Goal: Find specific page/section: Find specific page/section

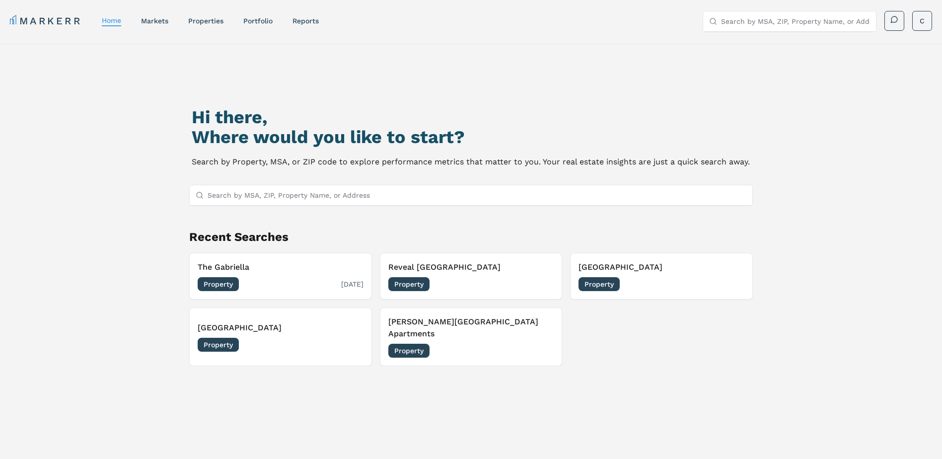
click at [254, 280] on div "Property [DATE]" at bounding box center [281, 284] width 166 height 14
click at [477, 273] on div "Reveal [GEOGRAPHIC_DATA] Property [DATE]" at bounding box center [471, 276] width 166 height 30
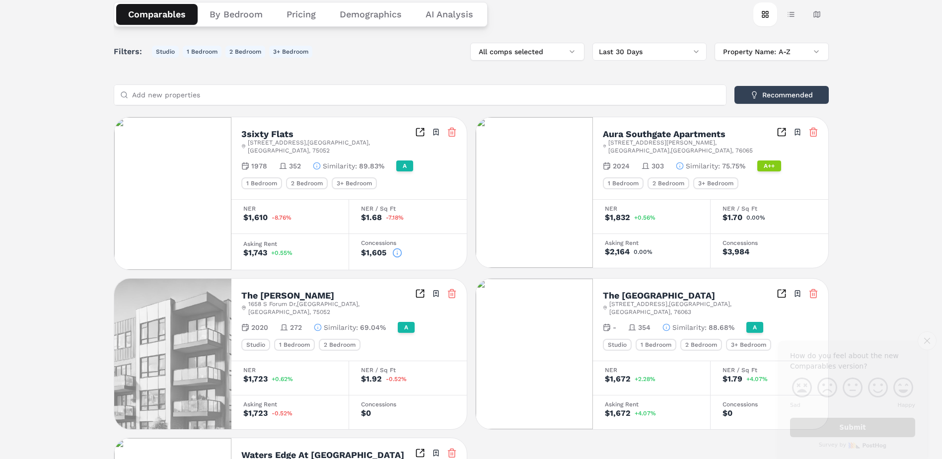
scroll to position [248, 0]
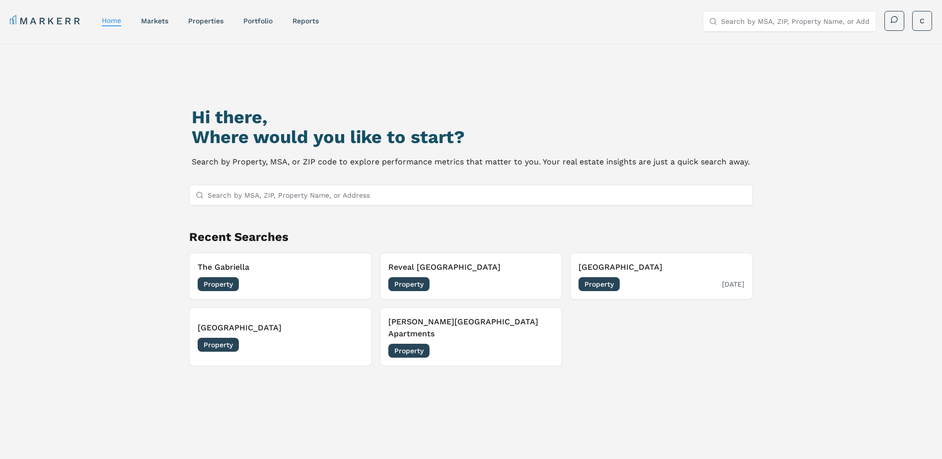
click at [663, 270] on h3 "[GEOGRAPHIC_DATA]" at bounding box center [662, 267] width 166 height 12
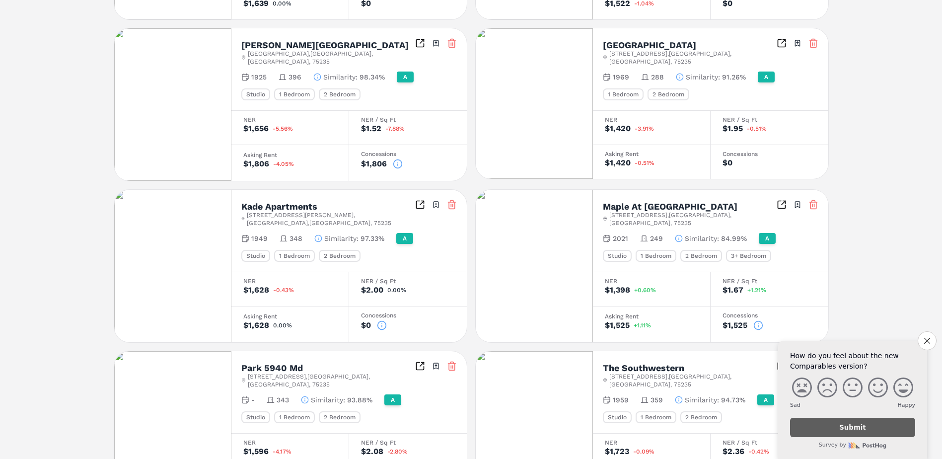
scroll to position [449, 0]
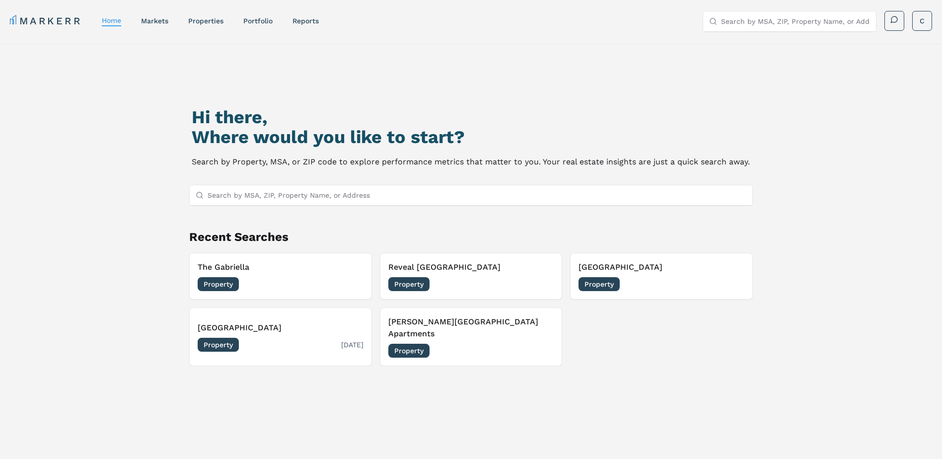
click at [285, 338] on div "Property [DATE]" at bounding box center [281, 345] width 166 height 14
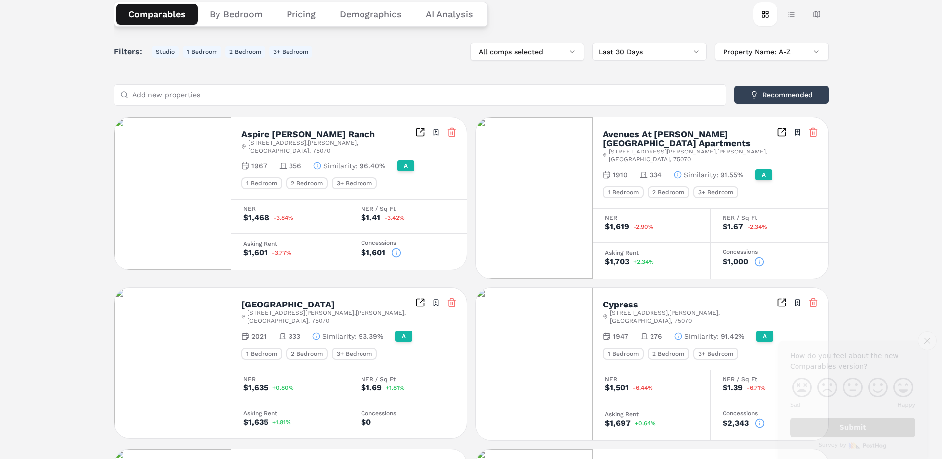
scroll to position [297, 0]
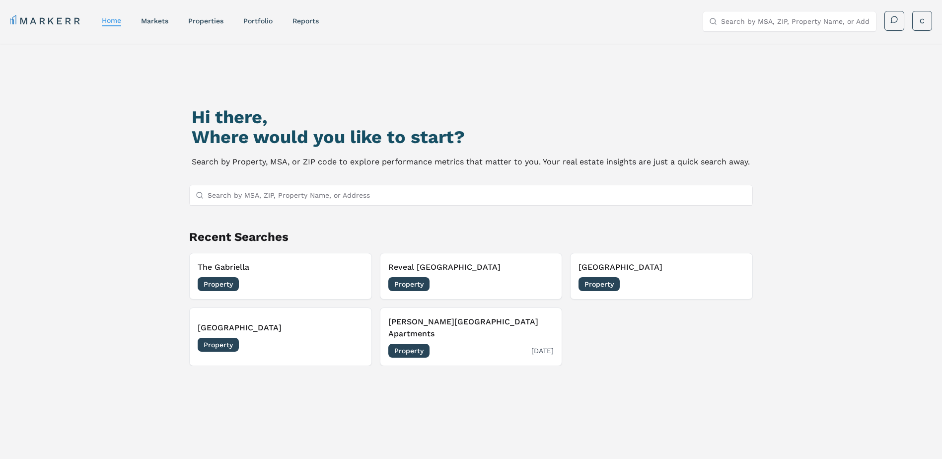
click at [450, 344] on div "Property [DATE]" at bounding box center [471, 351] width 166 height 14
click at [338, 184] on div "Hi there, Where would you like to start? Search by Property, MSA, or ZIP code t…" at bounding box center [472, 289] width 660 height 459
click at [337, 191] on input "Search by MSA, ZIP, Property Name, or Address" at bounding box center [478, 195] width 540 height 20
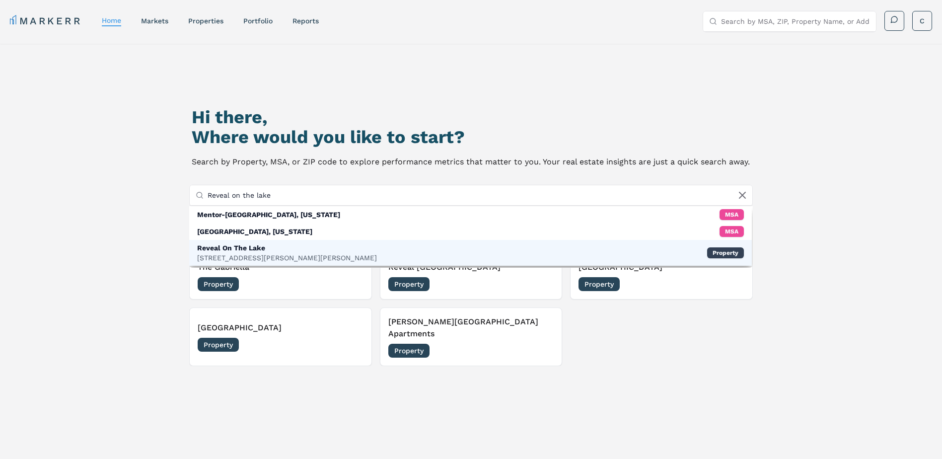
type input "Reveal on the lake"
click at [296, 250] on div "Reveal On The Lake" at bounding box center [287, 248] width 180 height 10
